Goal: Information Seeking & Learning: Find specific fact

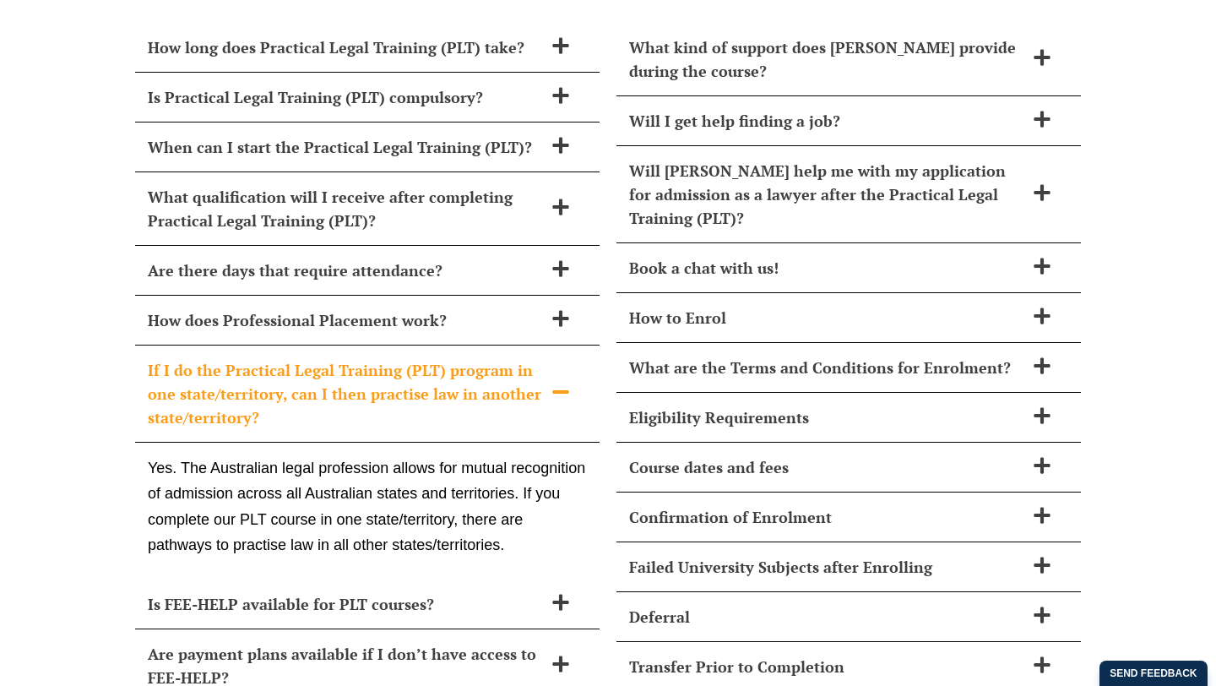
scroll to position [7403, 0]
click at [469, 455] on p "Yes. The Australian legal profession allows for mutual recognition of admission…" at bounding box center [367, 506] width 439 height 103
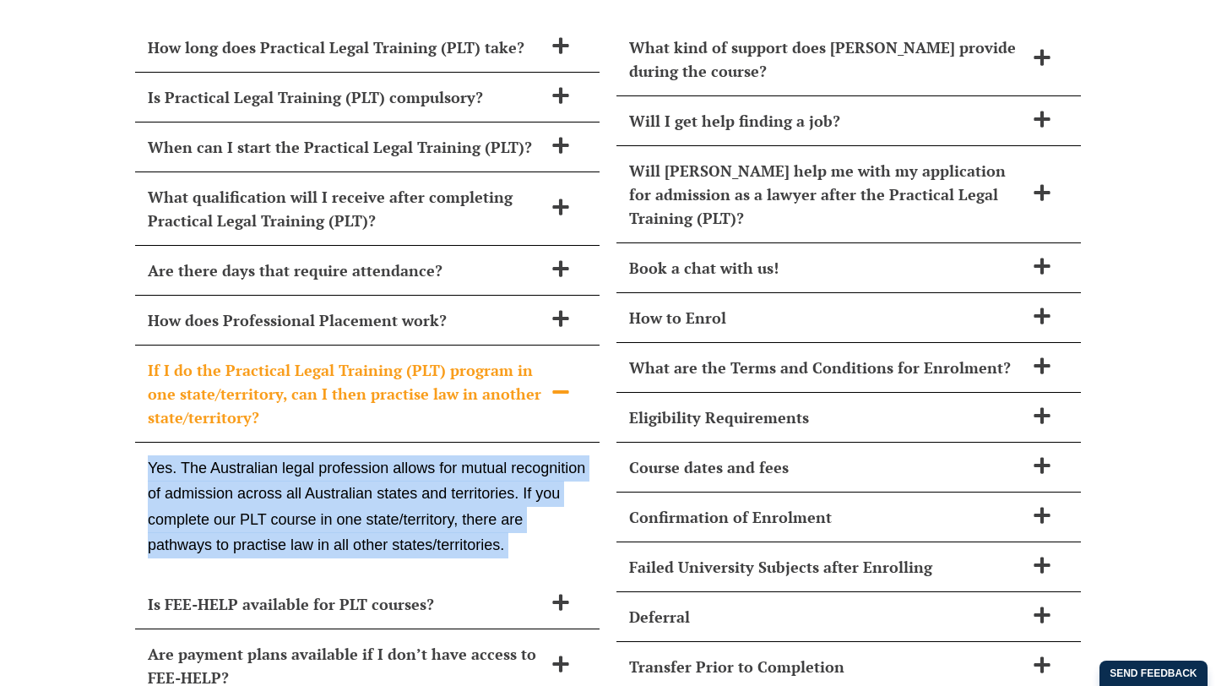
click at [469, 455] on p "Yes. The Australian legal profession allows for mutual recognition of admission…" at bounding box center [367, 506] width 439 height 103
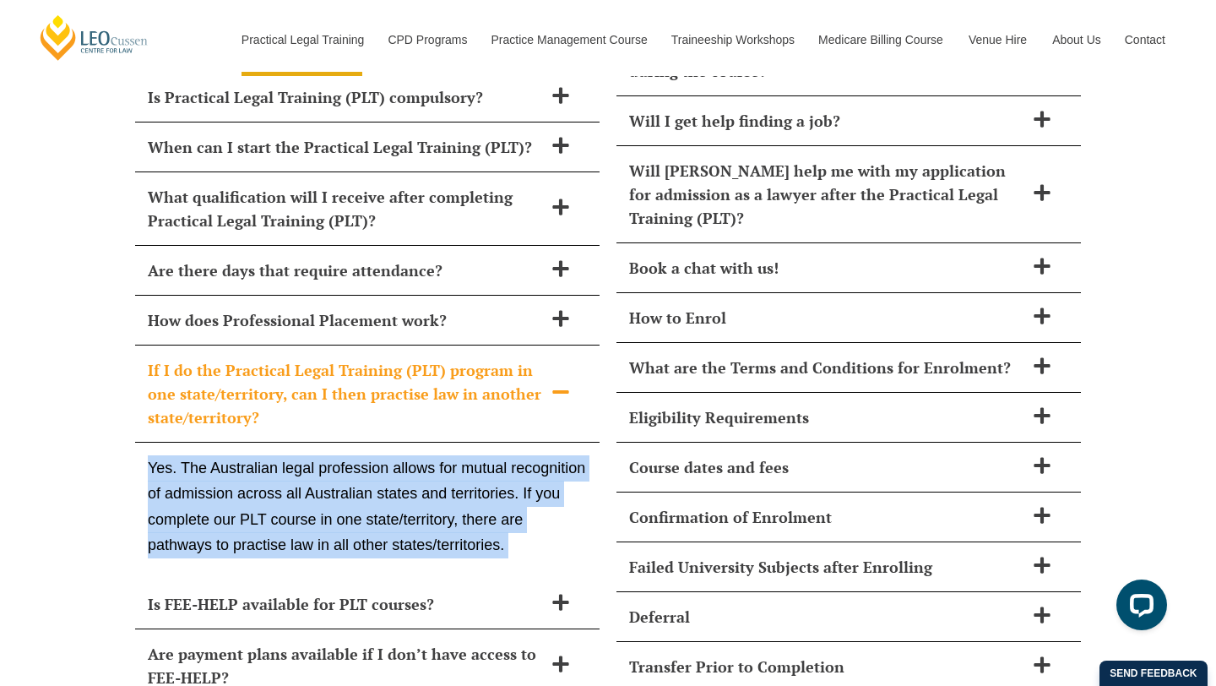
scroll to position [0, 0]
click at [469, 455] on p "Yes. The Australian legal profession allows for mutual recognition of admission…" at bounding box center [367, 506] width 439 height 103
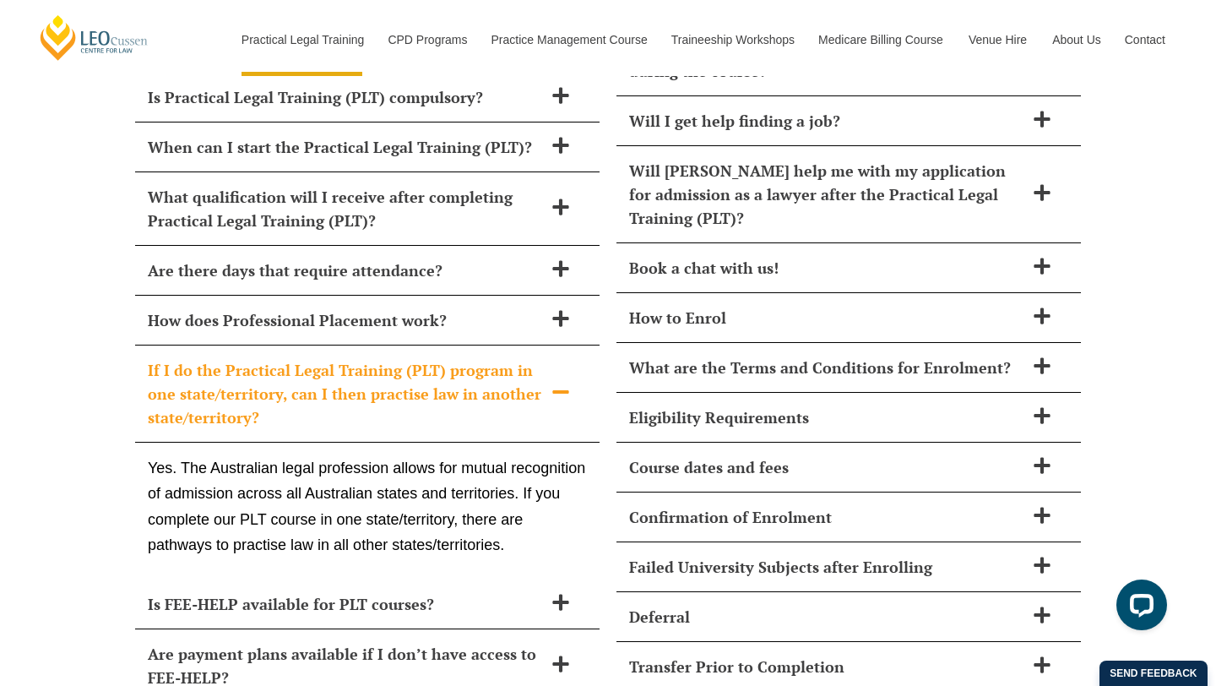
click at [469, 455] on p "Yes. The Australian legal profession allows for mutual recognition of admission…" at bounding box center [367, 506] width 439 height 103
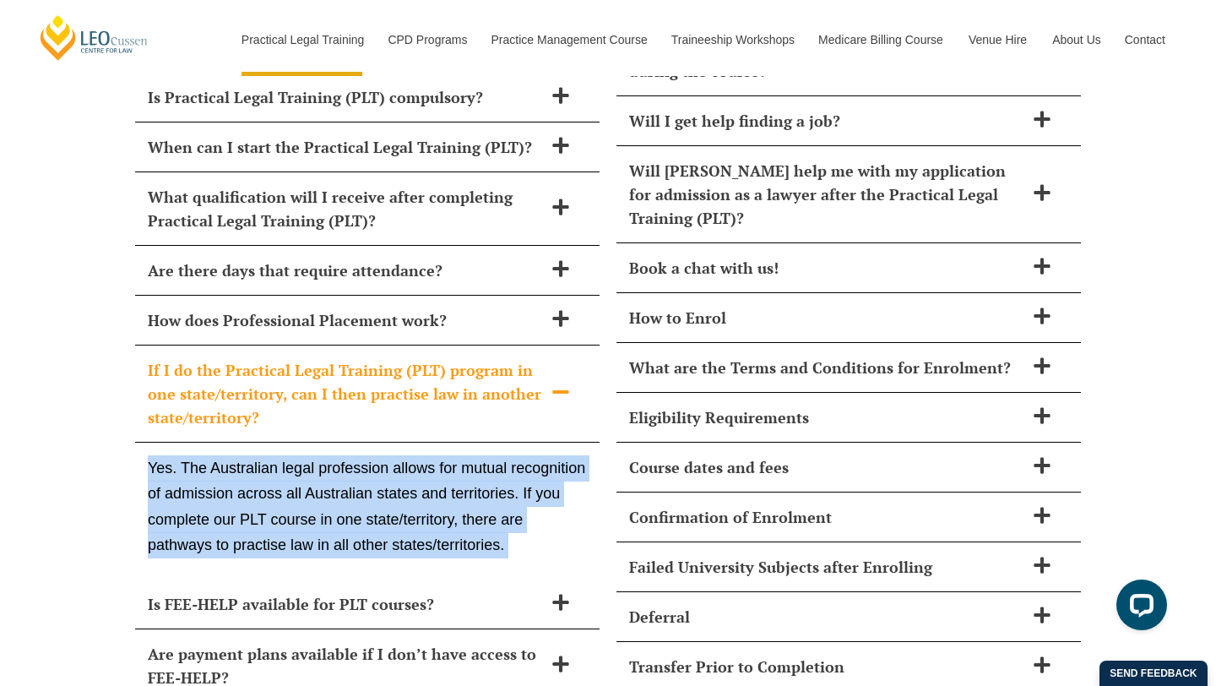
click at [469, 455] on p "Yes. The Australian legal profession allows for mutual recognition of admission…" at bounding box center [367, 506] width 439 height 103
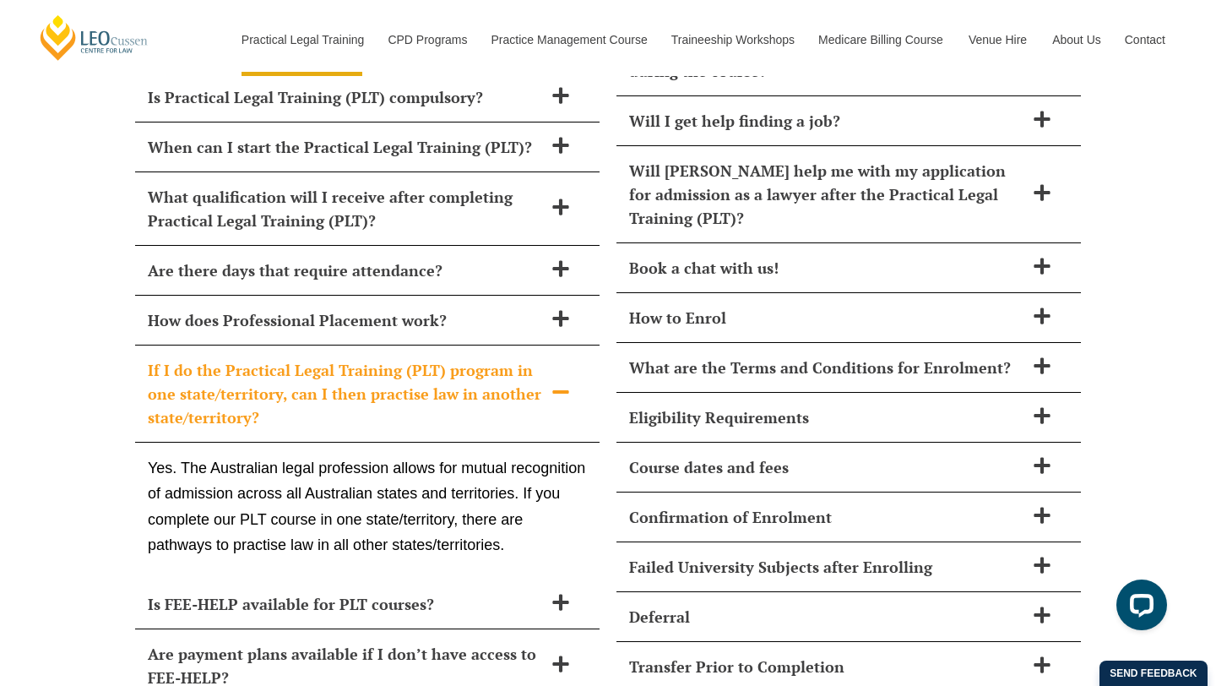
click at [469, 455] on p "Yes. The Australian legal profession allows for mutual recognition of admission…" at bounding box center [367, 506] width 439 height 103
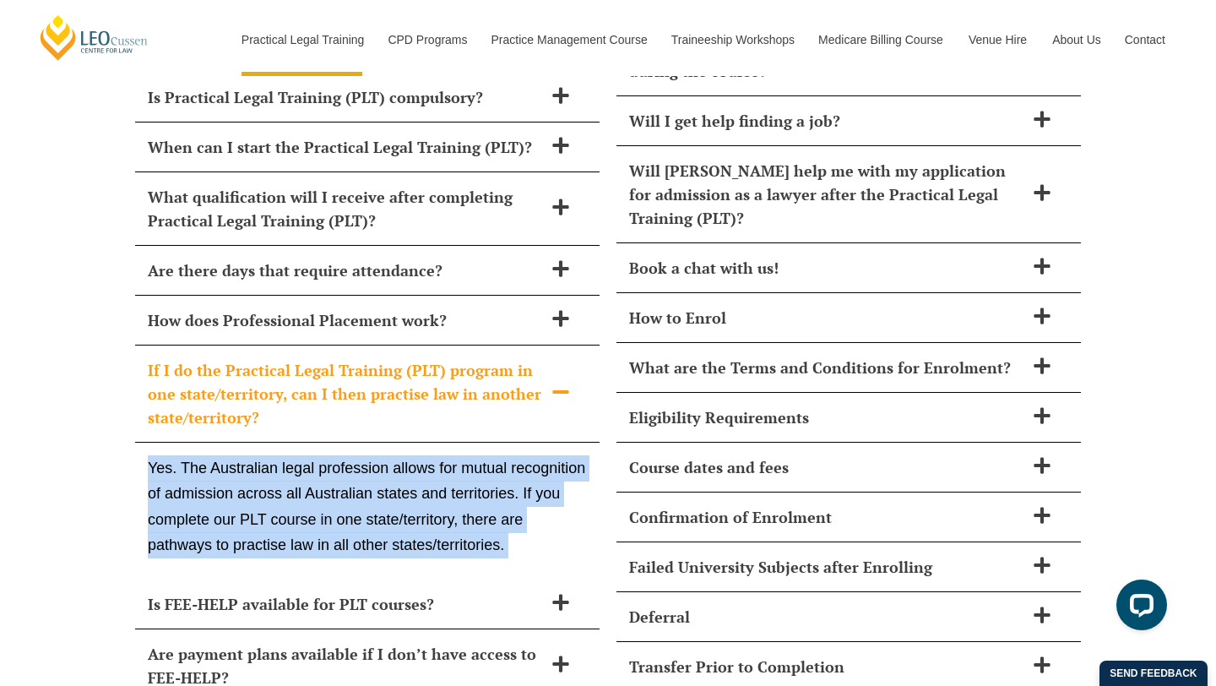
click at [469, 455] on p "Yes. The Australian legal profession allows for mutual recognition of admission…" at bounding box center [367, 506] width 439 height 103
